Goal: Complete application form

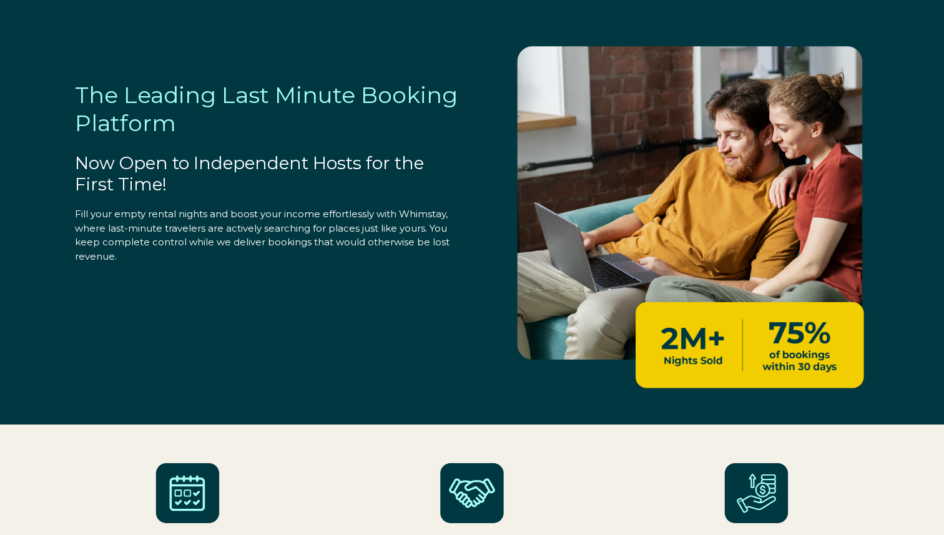
select select "US"
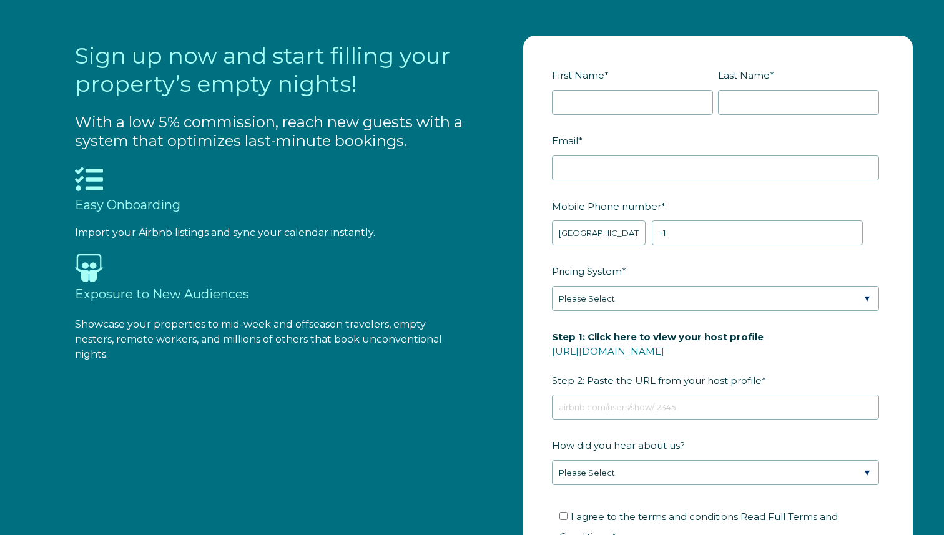
scroll to position [1285, 0]
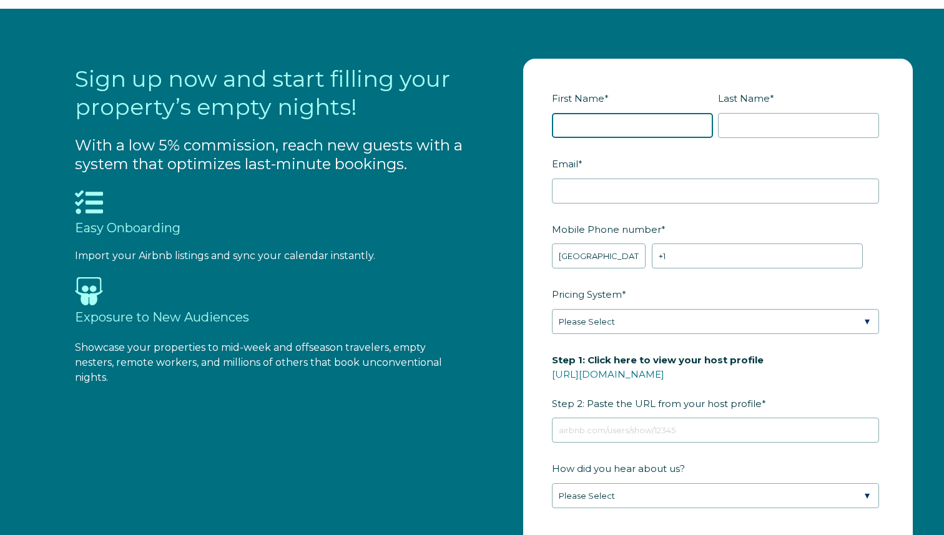
click at [609, 128] on input "First Name *" at bounding box center [632, 125] width 161 height 25
type input "[PERSON_NAME]"
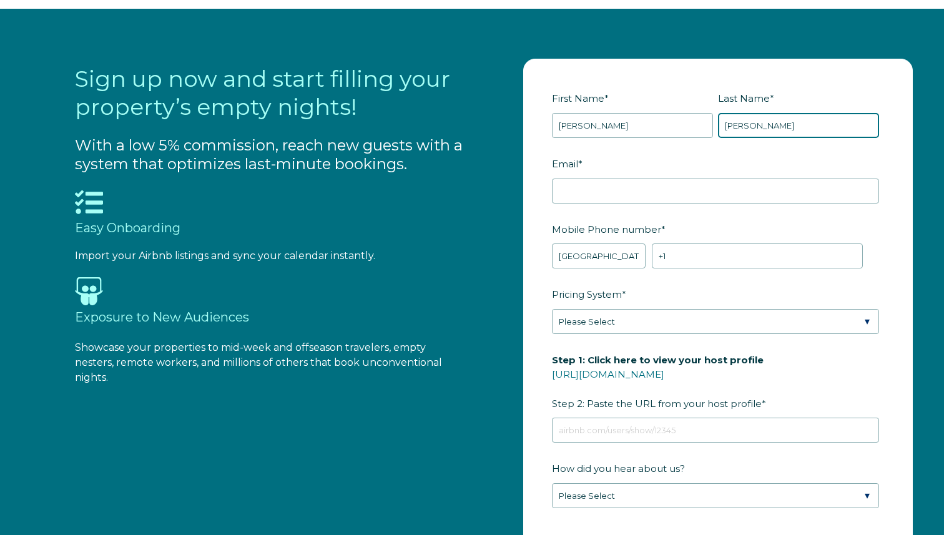
type input "[PERSON_NAME]"
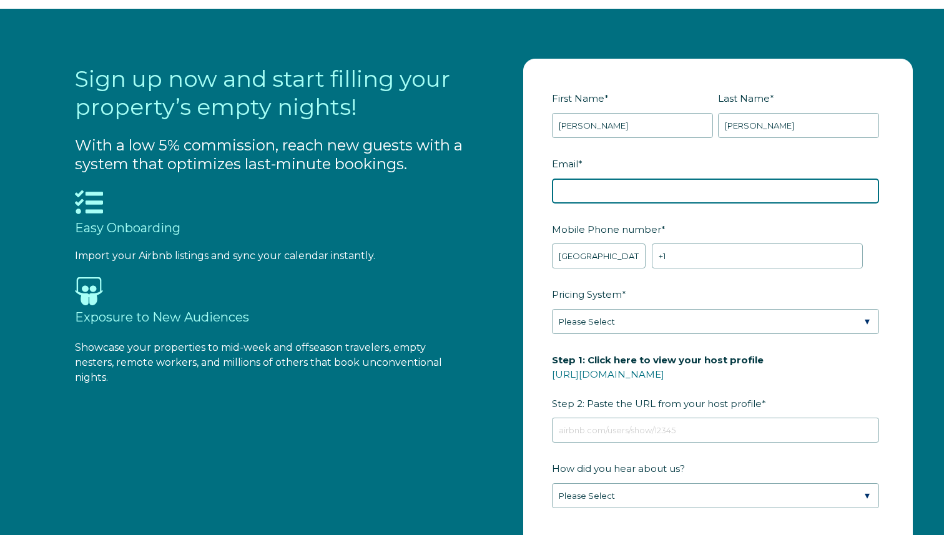
click at [576, 185] on input "Email *" at bounding box center [715, 191] width 327 height 25
type input "[EMAIL_ADDRESS][DOMAIN_NAME]"
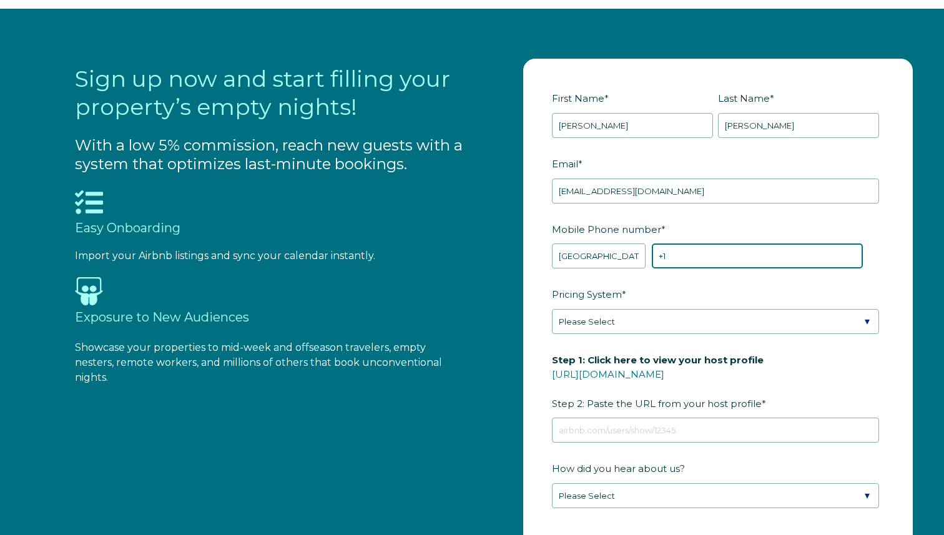
click at [669, 261] on input "+1" at bounding box center [757, 256] width 211 height 25
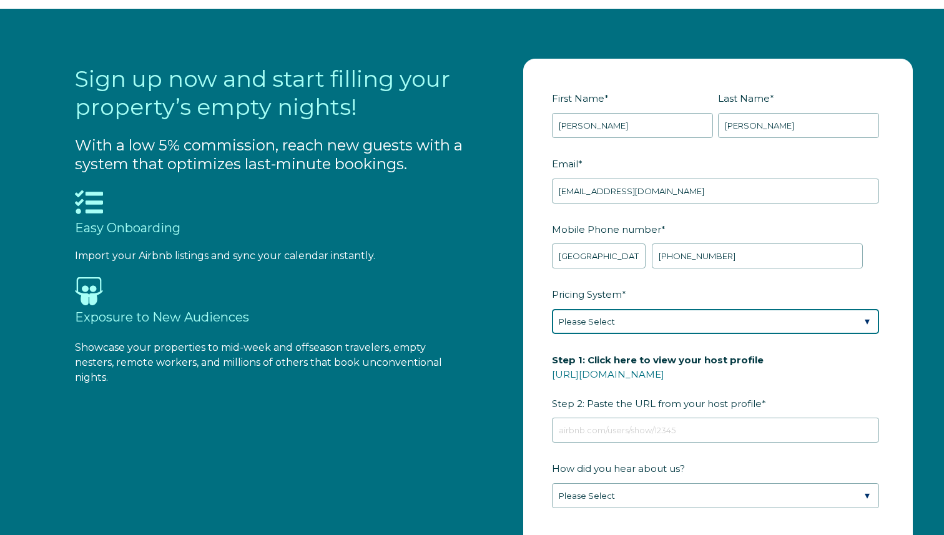
click at [638, 329] on select "Please Select Manual Airbnb Smart Pricing PriceLabs Wheelhouse Beyond Pricing 3…" at bounding box center [715, 321] width 327 height 25
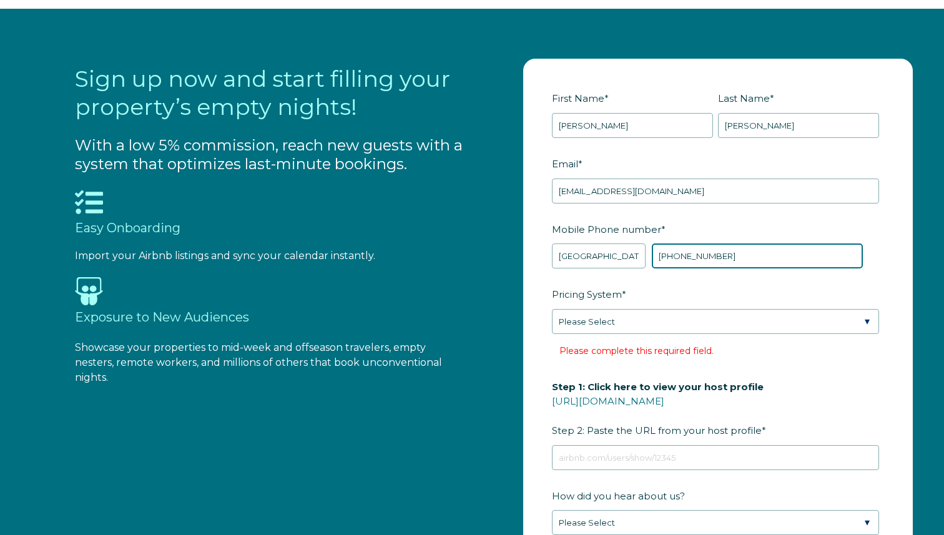
click at [691, 254] on input "[PHONE_NUMBER]" at bounding box center [757, 256] width 211 height 25
type input "[PHONE_NUMBER]"
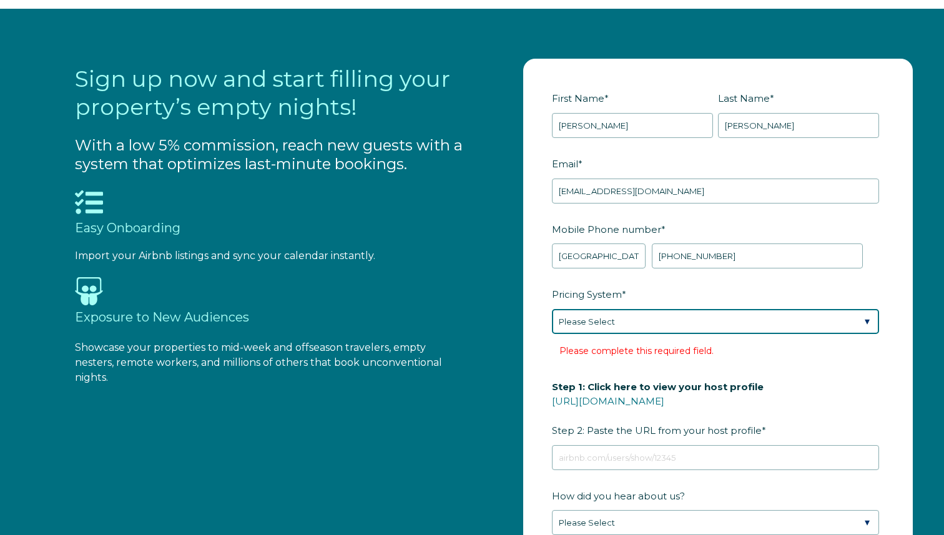
click at [651, 327] on select "Please Select Manual Airbnb Smart Pricing PriceLabs Wheelhouse Beyond Pricing 3…" at bounding box center [715, 321] width 327 height 25
select select "Manual"
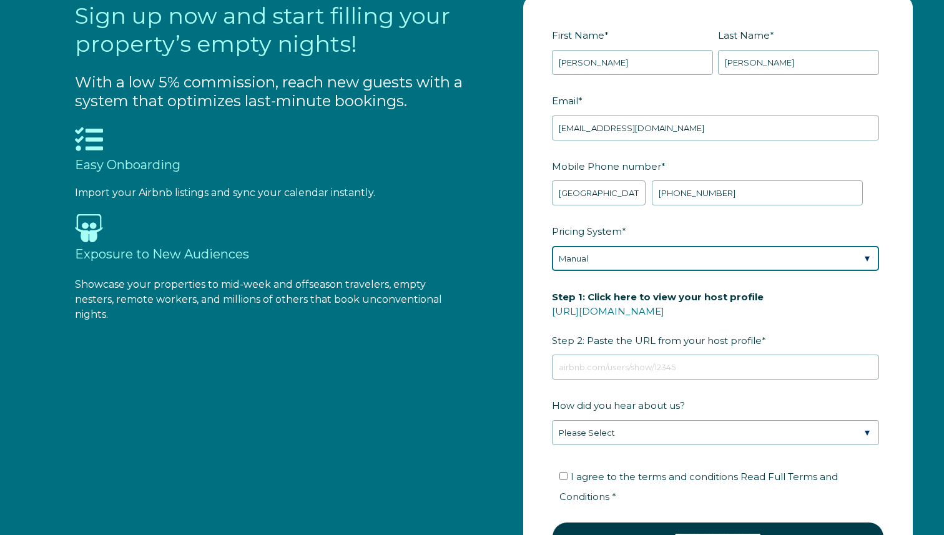
scroll to position [1351, 0]
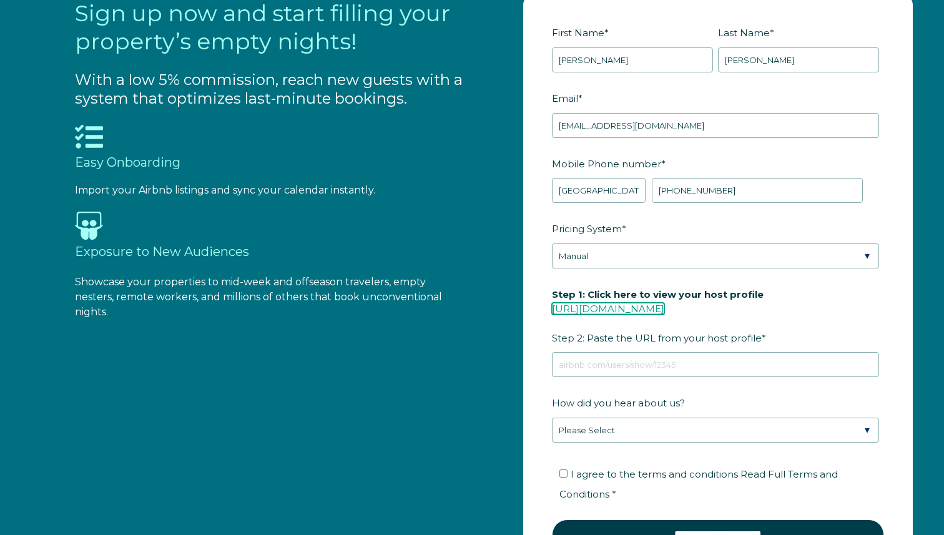
click at [626, 309] on link "[URL][DOMAIN_NAME]" at bounding box center [608, 309] width 112 height 12
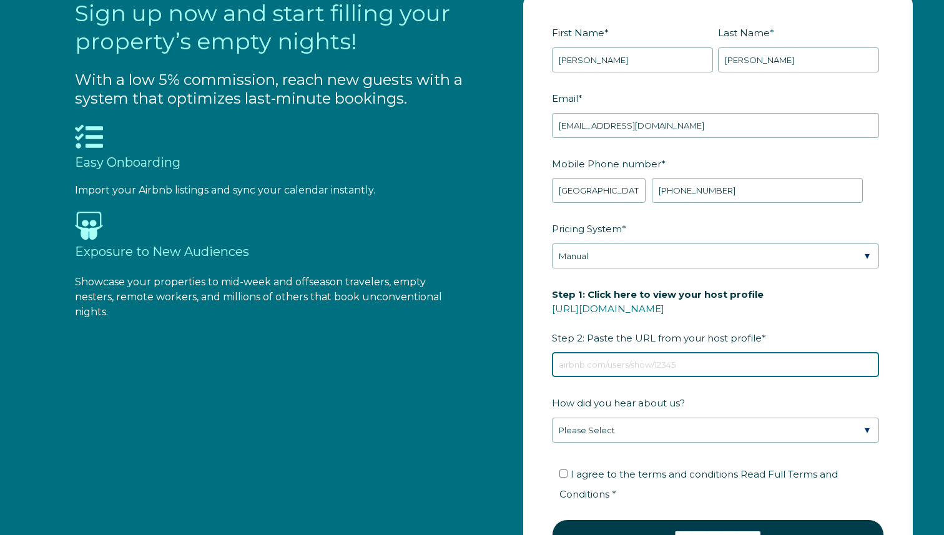
click at [609, 360] on input "Step 1: Click here to view your host profile [URL][DOMAIN_NAME] Step 2: Paste t…" at bounding box center [715, 364] width 327 height 25
paste input "[URL][DOMAIN_NAME]"
type input "[URL][DOMAIN_NAME]"
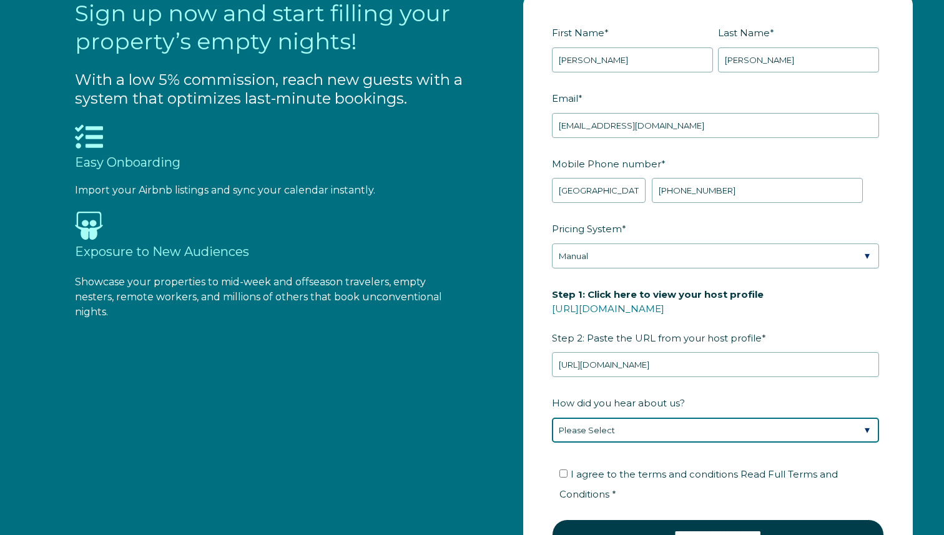
click at [597, 428] on select "Please Select Found Whimstay through a Google search Direct outreach from a Whi…" at bounding box center [715, 430] width 327 height 25
select select "Other"
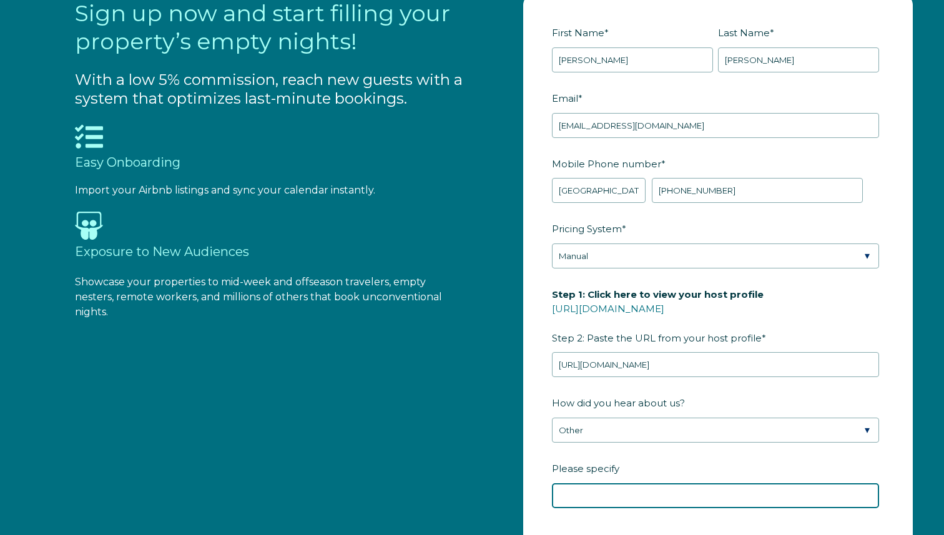
click at [581, 492] on input "Please specify" at bounding box center [715, 495] width 327 height 25
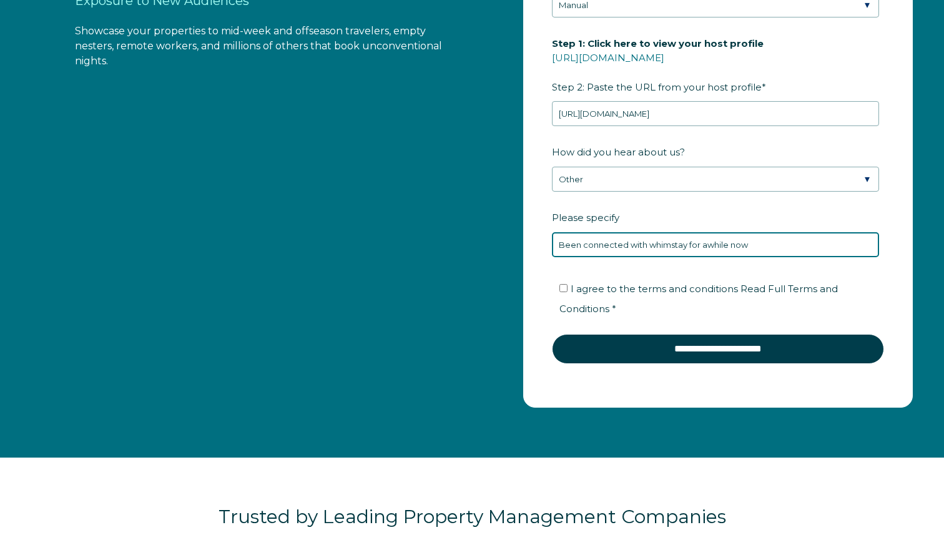
scroll to position [1603, 0]
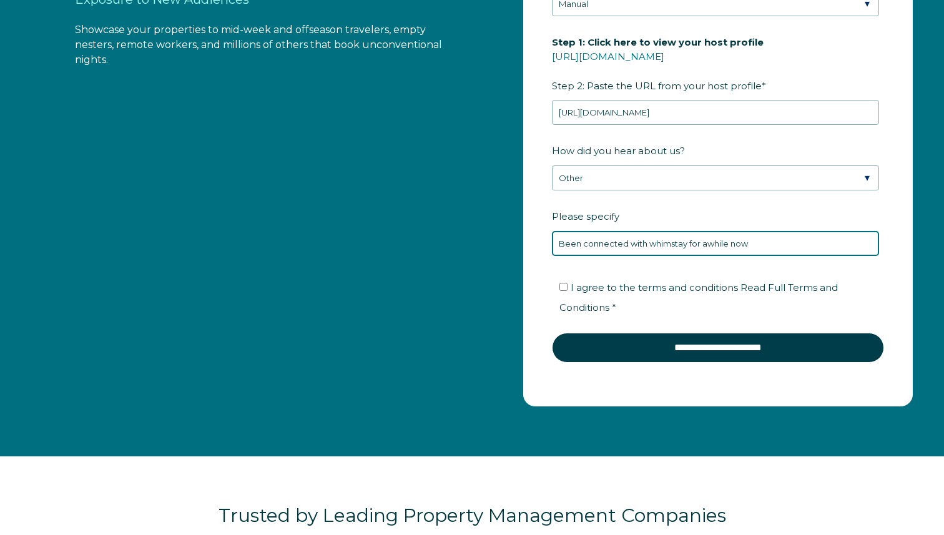
type input "Been connected with whimstay for awhile now"
click at [560, 286] on input "I agree to the terms and conditions Read Full Terms and Conditions *" at bounding box center [564, 287] width 8 height 8
checkbox input "true"
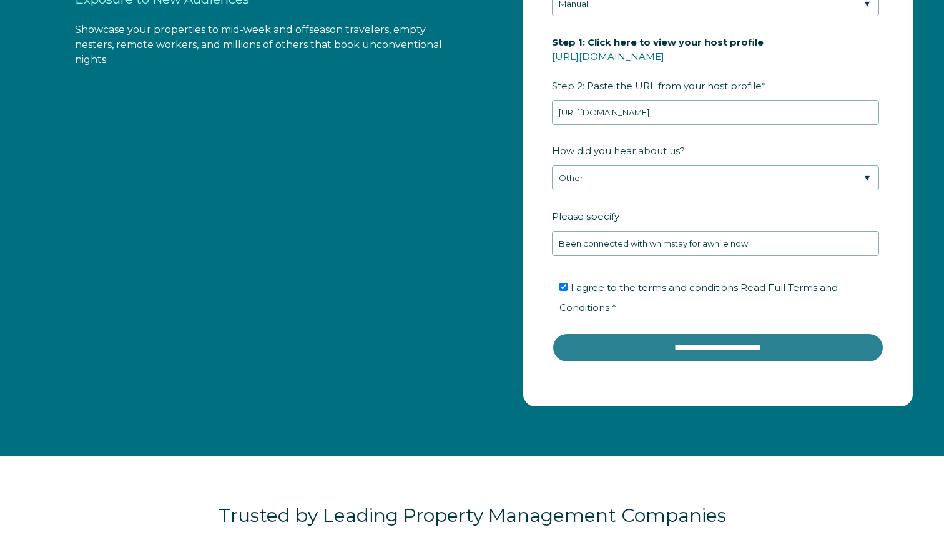
click at [619, 350] on input "**********" at bounding box center [718, 348] width 332 height 30
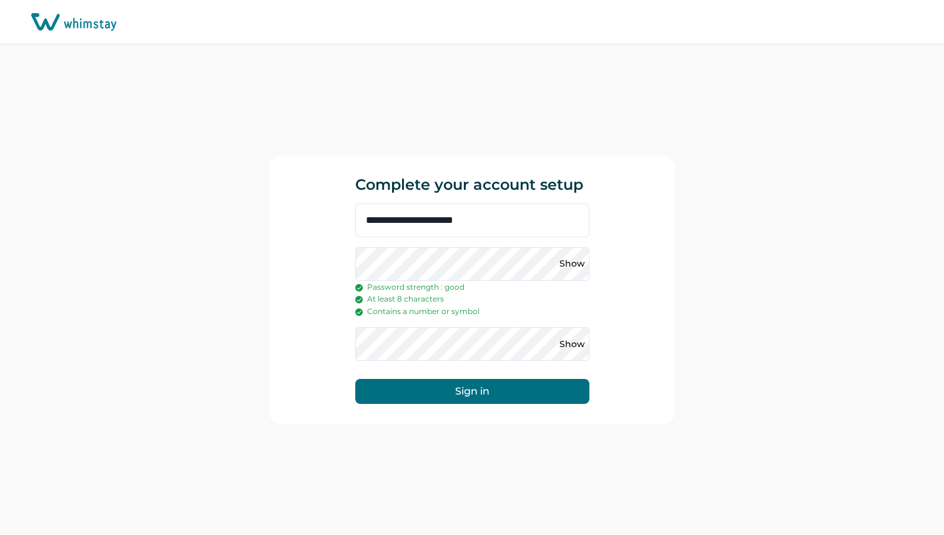
click at [490, 400] on button "Sign in" at bounding box center [472, 391] width 234 height 25
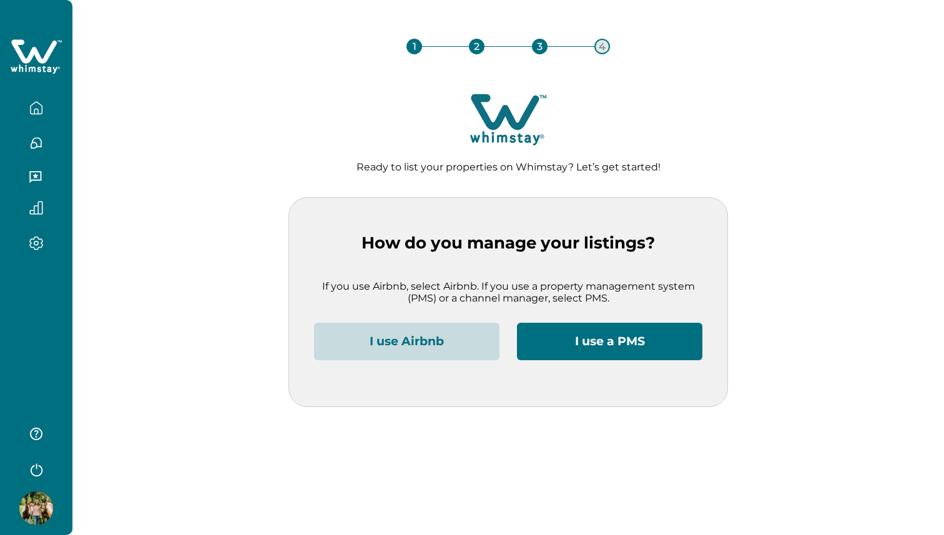
click at [646, 340] on button "I use a PMS" at bounding box center [609, 341] width 185 height 37
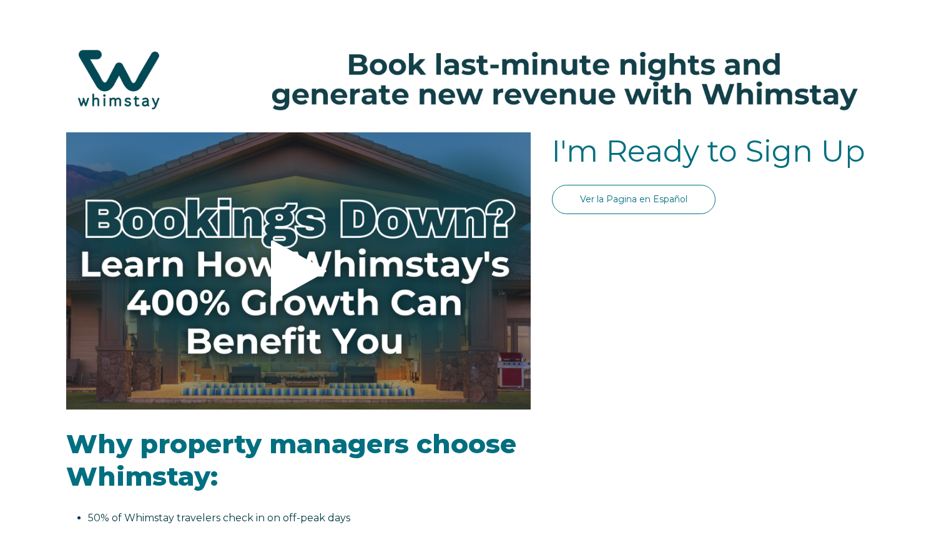
select select "US"
select select "Standard"
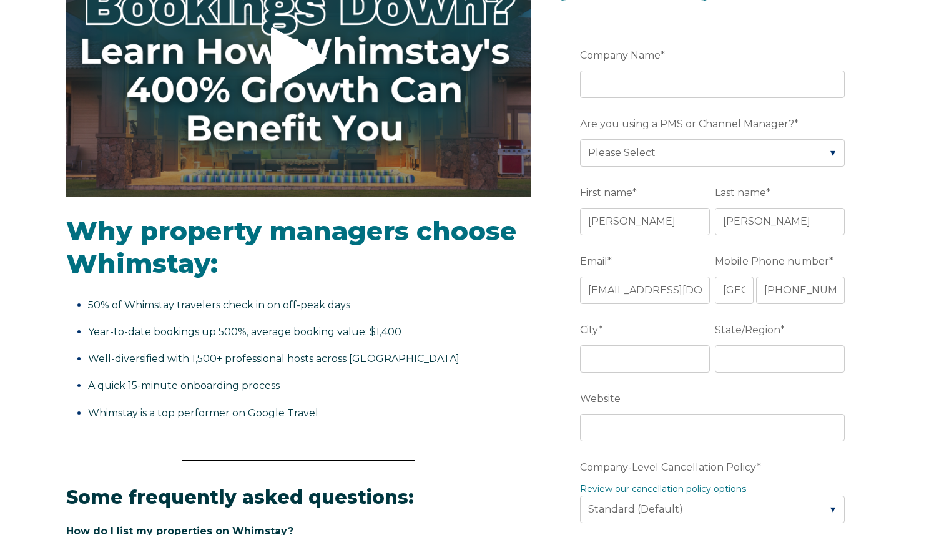
scroll to position [209, 0]
